Goal: Information Seeking & Learning: Learn about a topic

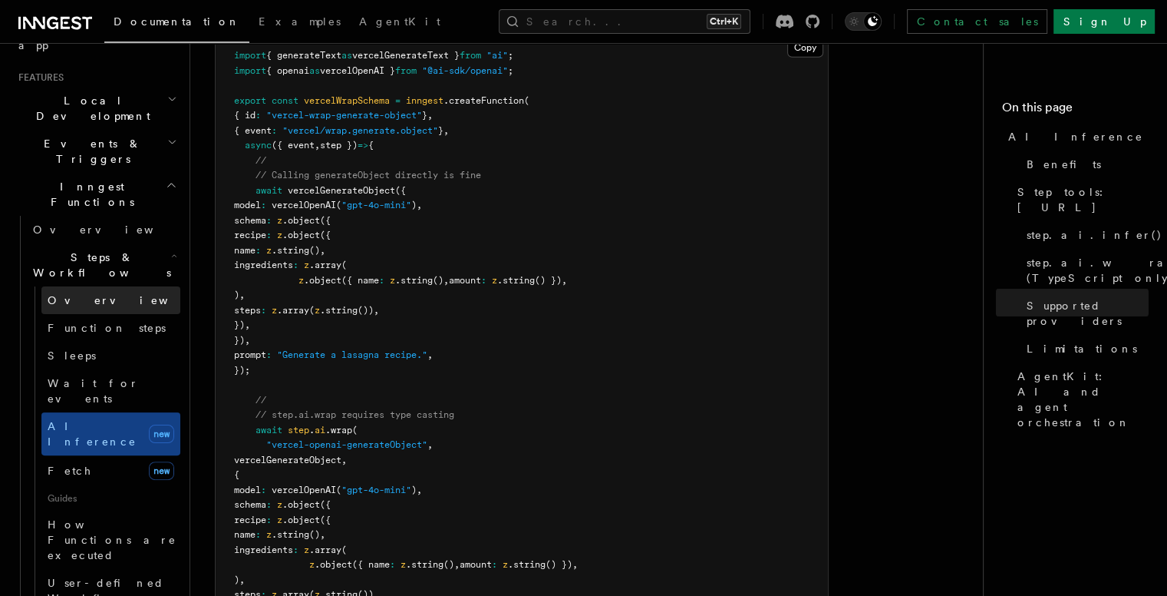
scroll to position [307, 0]
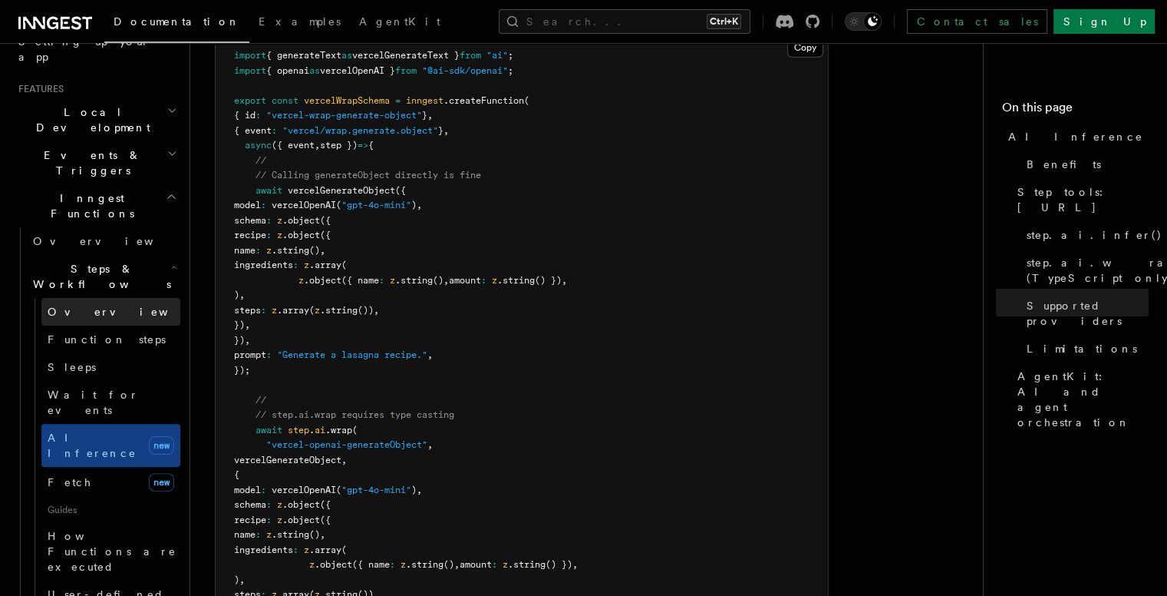
click at [93, 304] on span "Overview" at bounding box center [127, 311] width 158 height 15
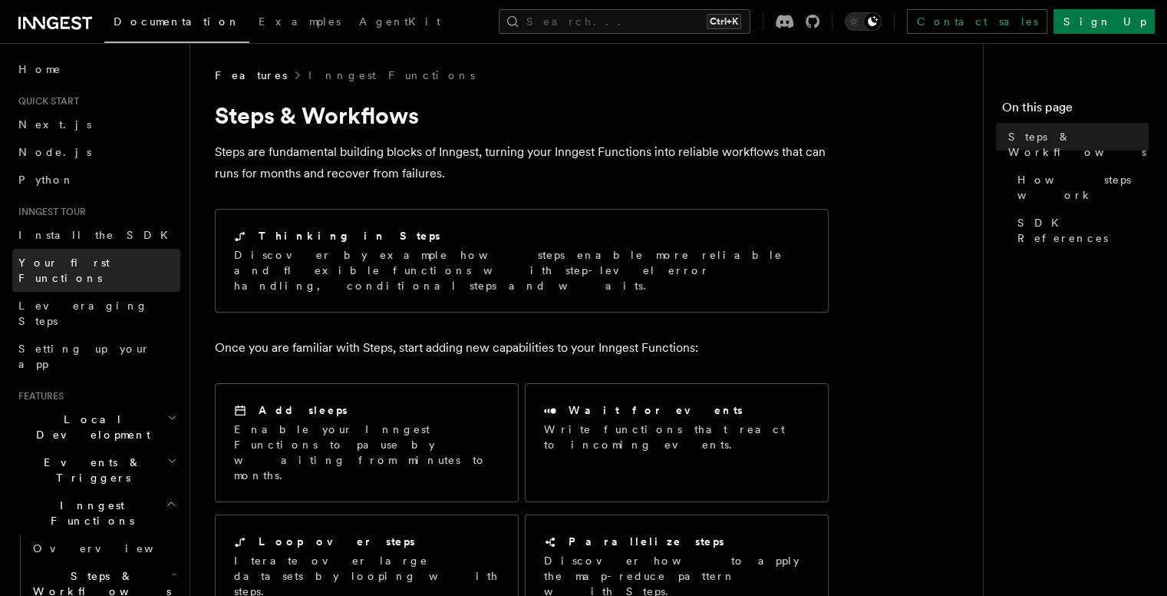
click at [89, 250] on link "Your first Functions" at bounding box center [96, 270] width 168 height 43
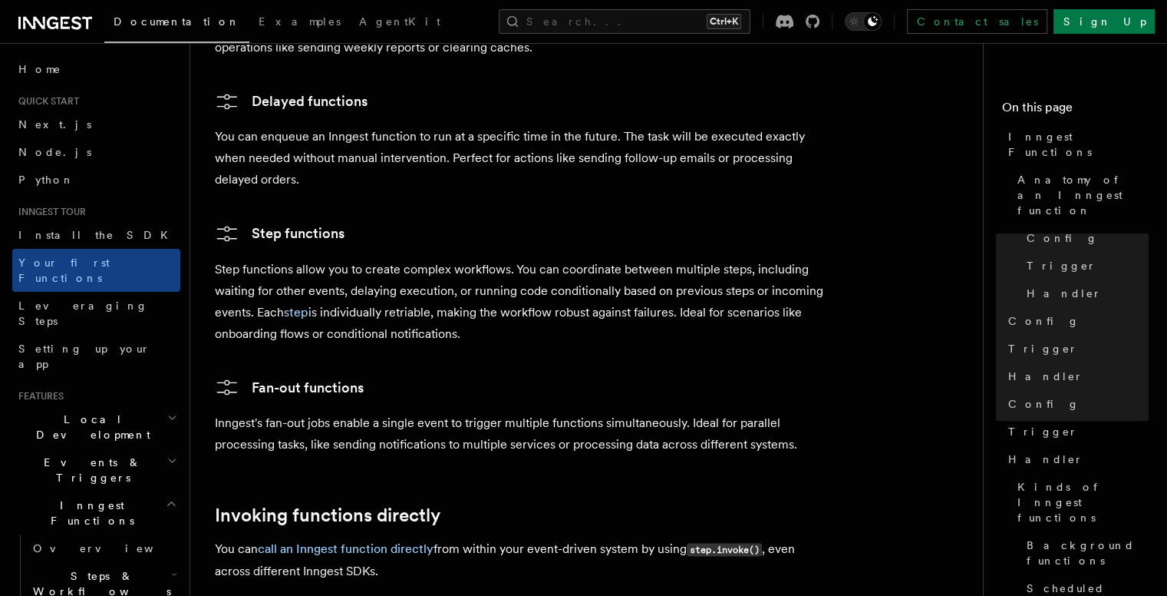
scroll to position [2686, 0]
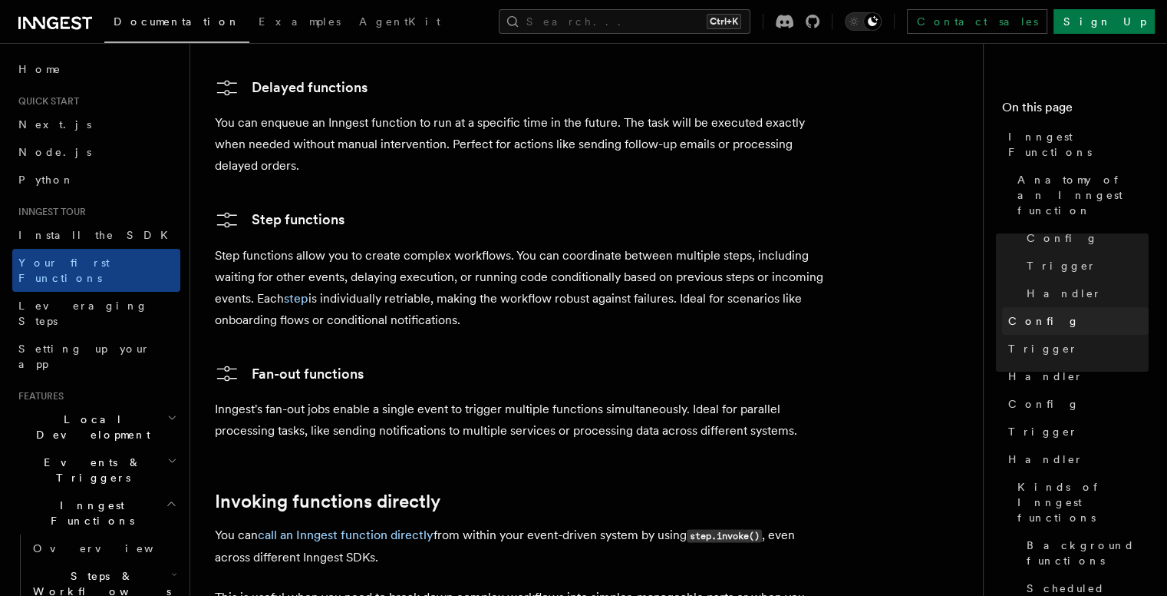
click at [1002, 307] on link "Config" at bounding box center [1075, 321] width 147 height 28
click at [1009, 368] on span "Handler" at bounding box center [1046, 375] width 75 height 15
click at [1002, 418] on link "Trigger" at bounding box center [1075, 432] width 147 height 28
click at [1027, 258] on span "Trigger" at bounding box center [1062, 265] width 70 height 15
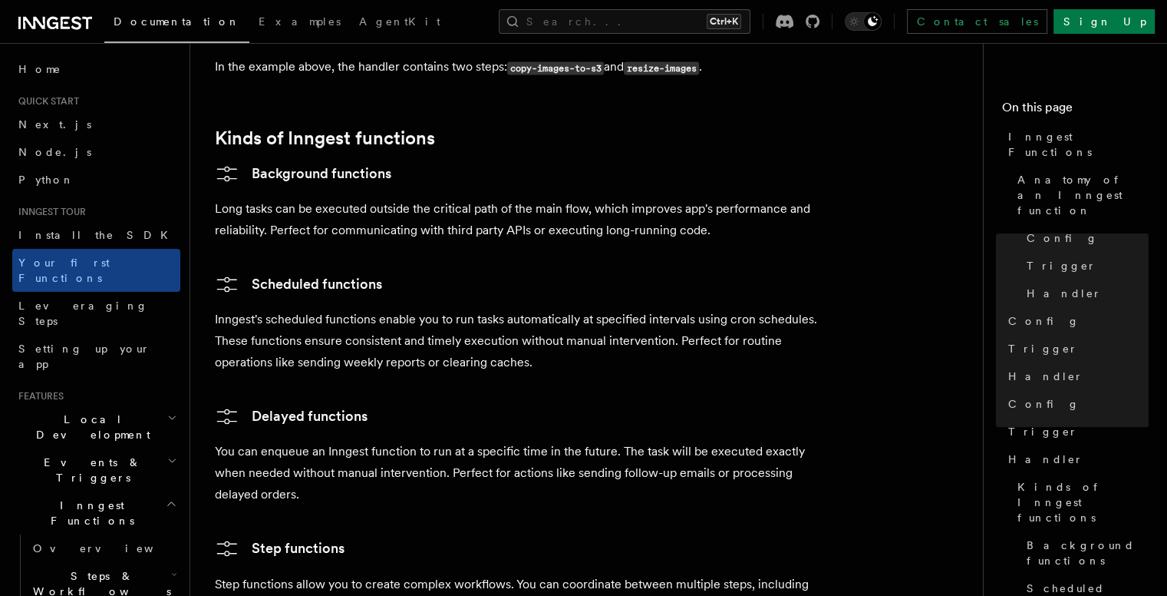
scroll to position [2361, 0]
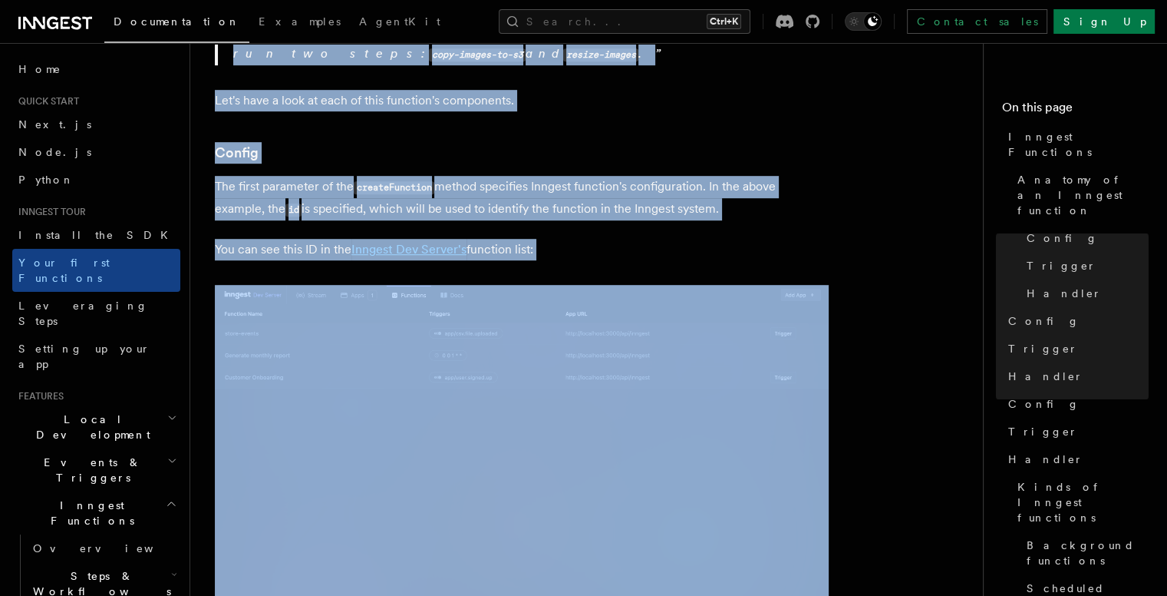
drag, startPoint x: 606, startPoint y: 208, endPoint x: 572, endPoint y: -67, distance: 276.8
